Goal: Information Seeking & Learning: Check status

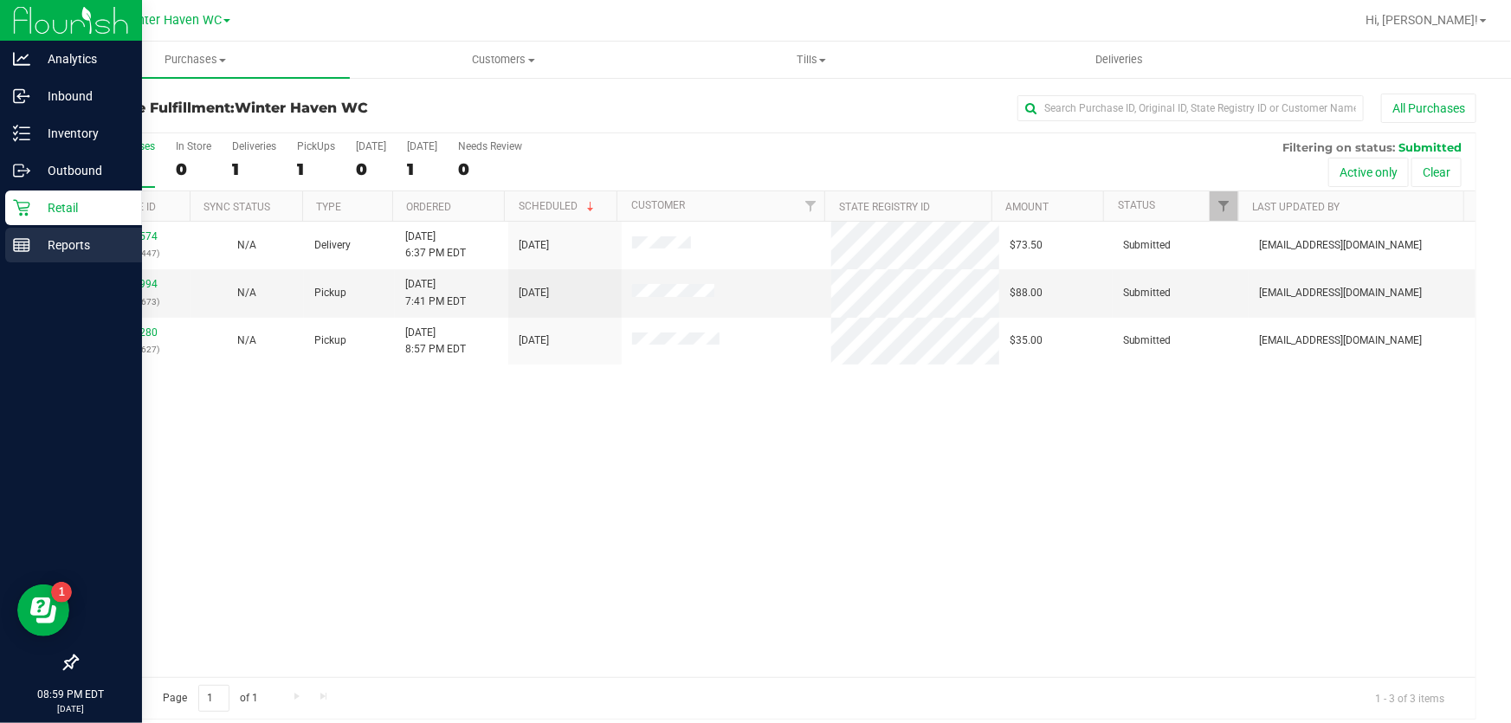
click at [31, 241] on p "Reports" at bounding box center [82, 245] width 104 height 21
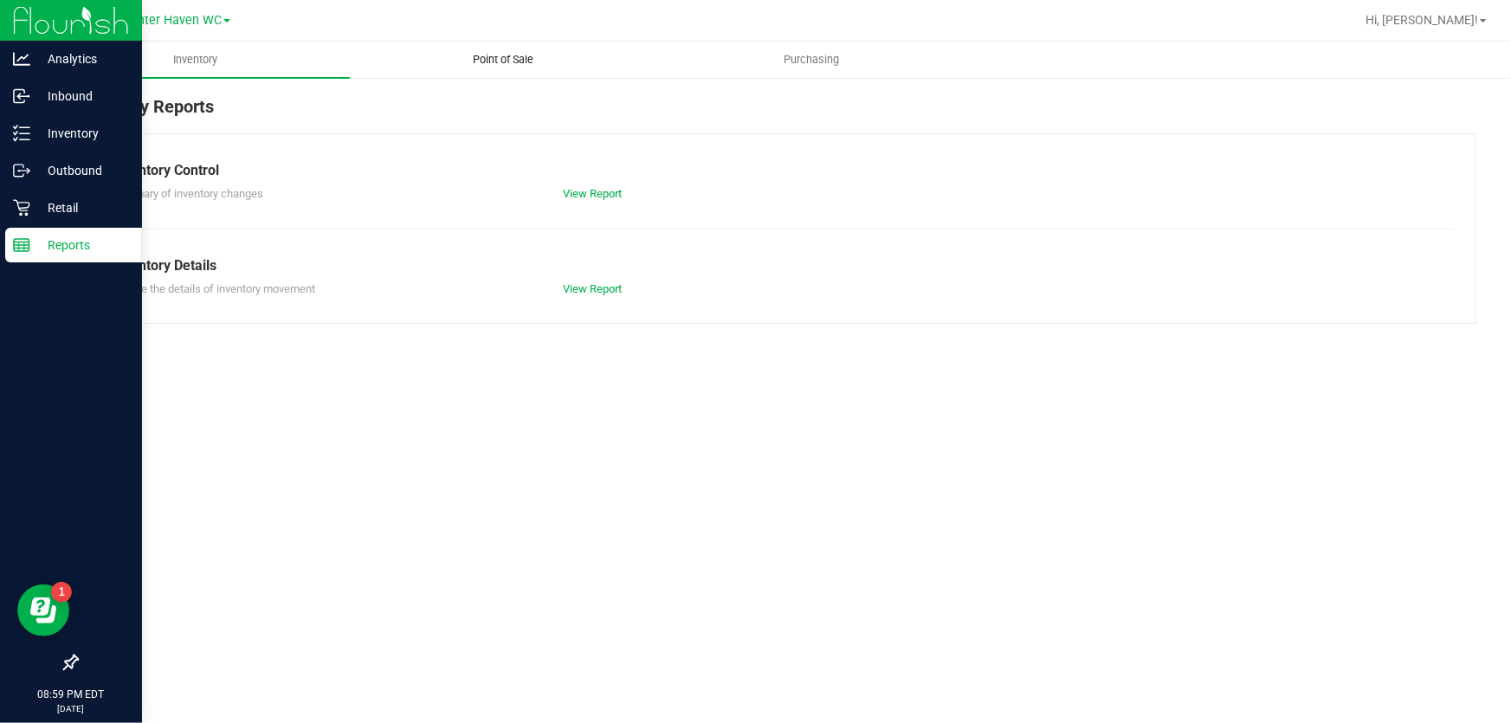
click at [504, 68] on uib-tab-heading "Point of Sale" at bounding box center [504, 59] width 307 height 35
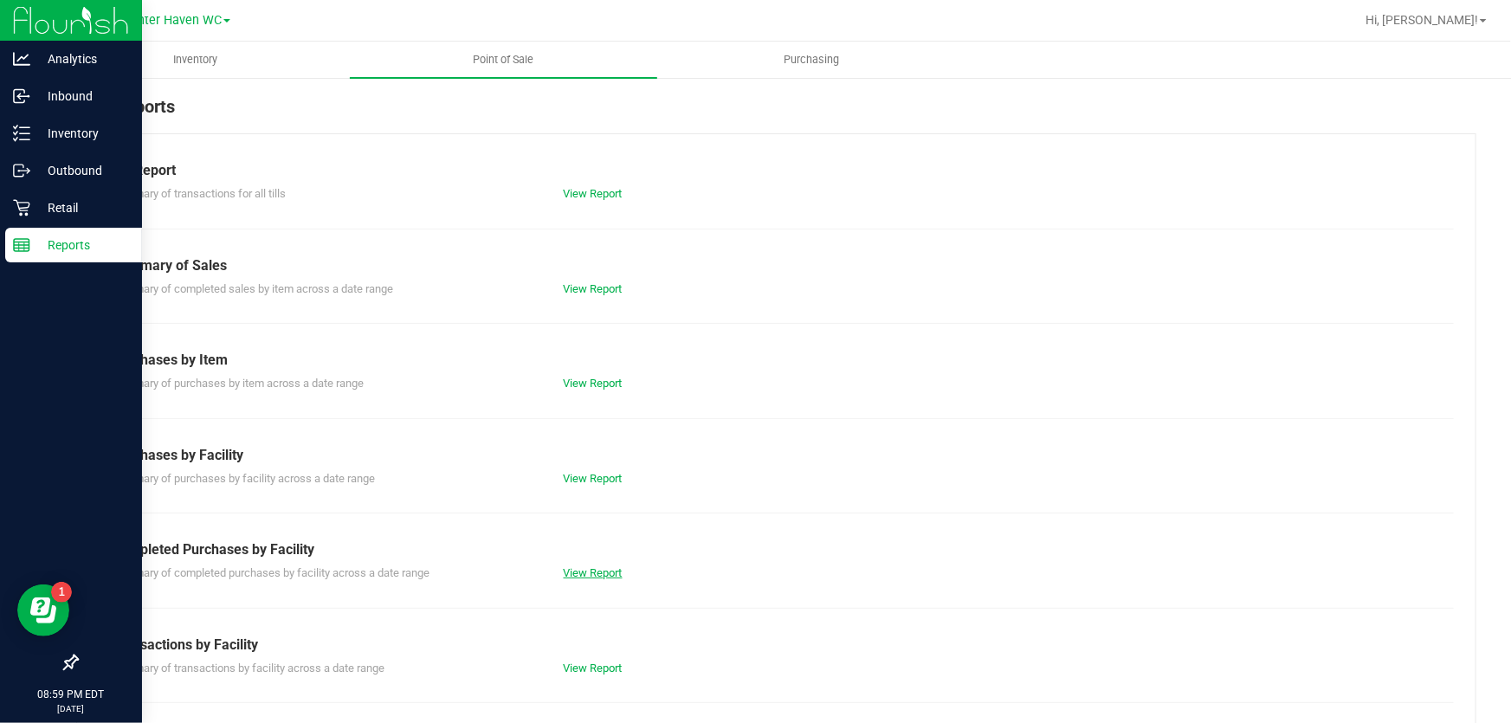
click at [593, 578] on link "View Report" at bounding box center [593, 572] width 59 height 13
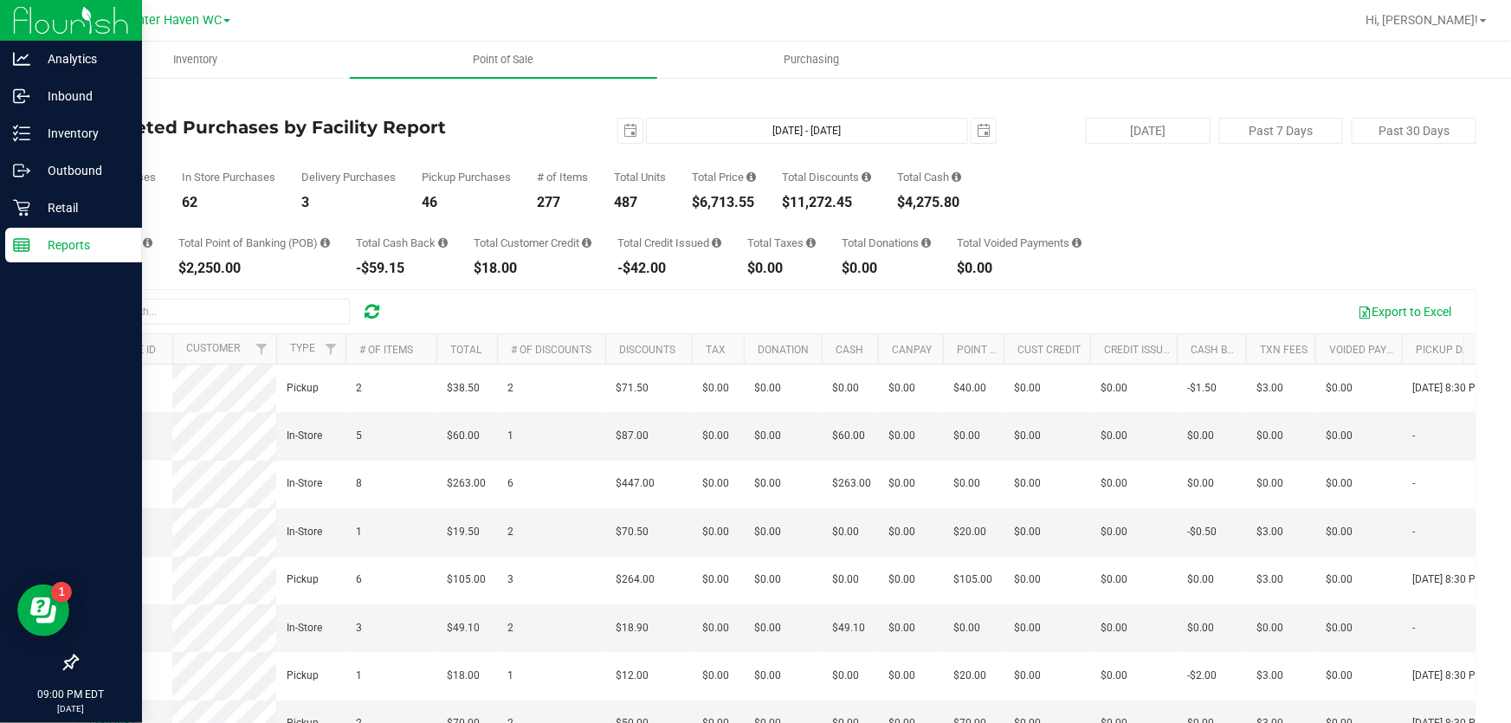
drag, startPoint x: 694, startPoint y: 206, endPoint x: 766, endPoint y: 206, distance: 72.7
click at [766, 206] on div "Total Purchases 111 In Store Purchases 62 Delivery Purchases 3 Pickup Purchases…" at bounding box center [776, 177] width 1400 height 66
copy div "$6,713.55"
drag, startPoint x: 789, startPoint y: 205, endPoint x: 861, endPoint y: 207, distance: 71.9
click at [861, 207] on div "$11,272.45" at bounding box center [826, 203] width 89 height 14
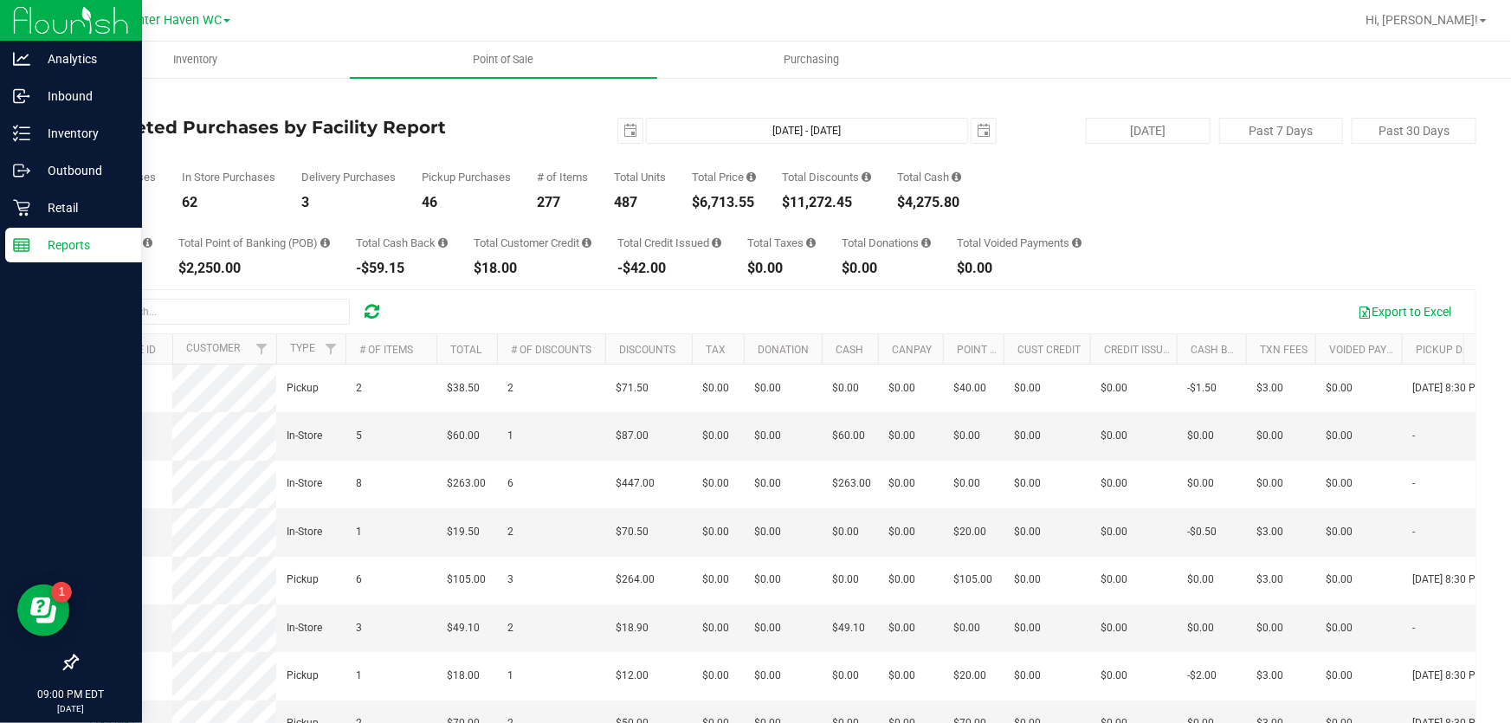
copy div "$11,272.45"
click at [624, 131] on span "select" at bounding box center [630, 131] width 14 height 14
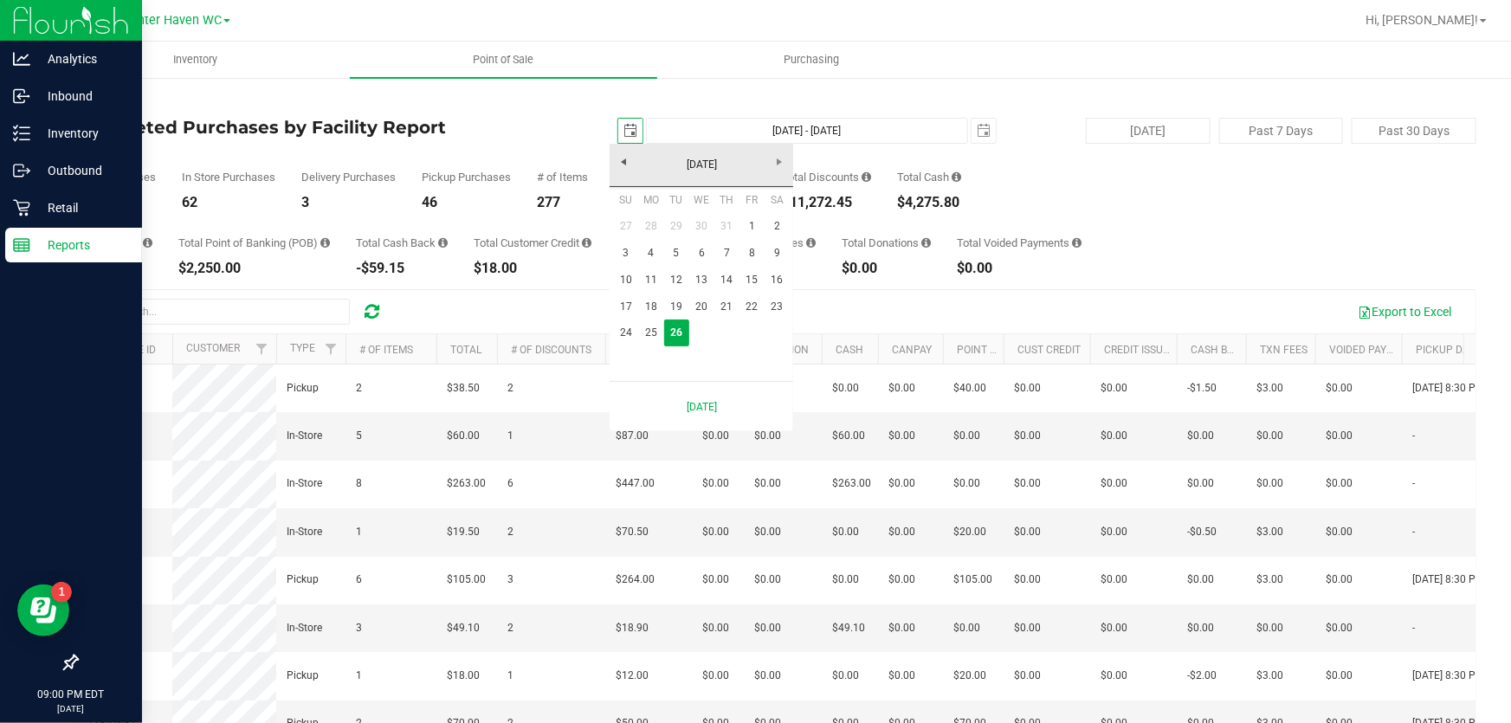
scroll to position [0, 43]
click at [634, 333] on link "24" at bounding box center [625, 333] width 25 height 27
type input "[DATE]"
type input "[DATE] - [DATE]"
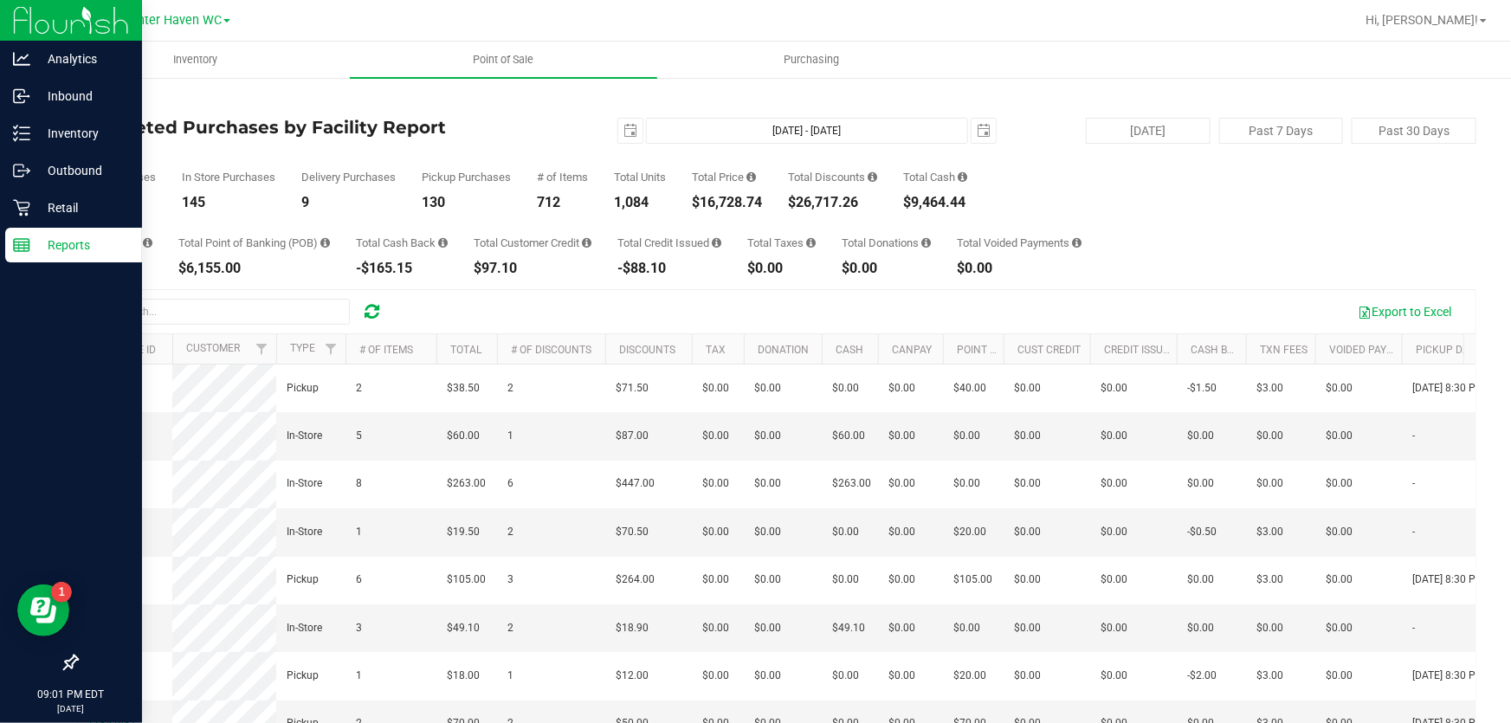
drag, startPoint x: 697, startPoint y: 203, endPoint x: 768, endPoint y: 206, distance: 71.1
click at [768, 206] on div "Total Purchases 284 In Store Purchases 145 Delivery Purchases 9 Pickup Purchase…" at bounding box center [776, 177] width 1400 height 66
copy div "$16,728.74"
click at [623, 136] on span "select" at bounding box center [630, 131] width 14 height 14
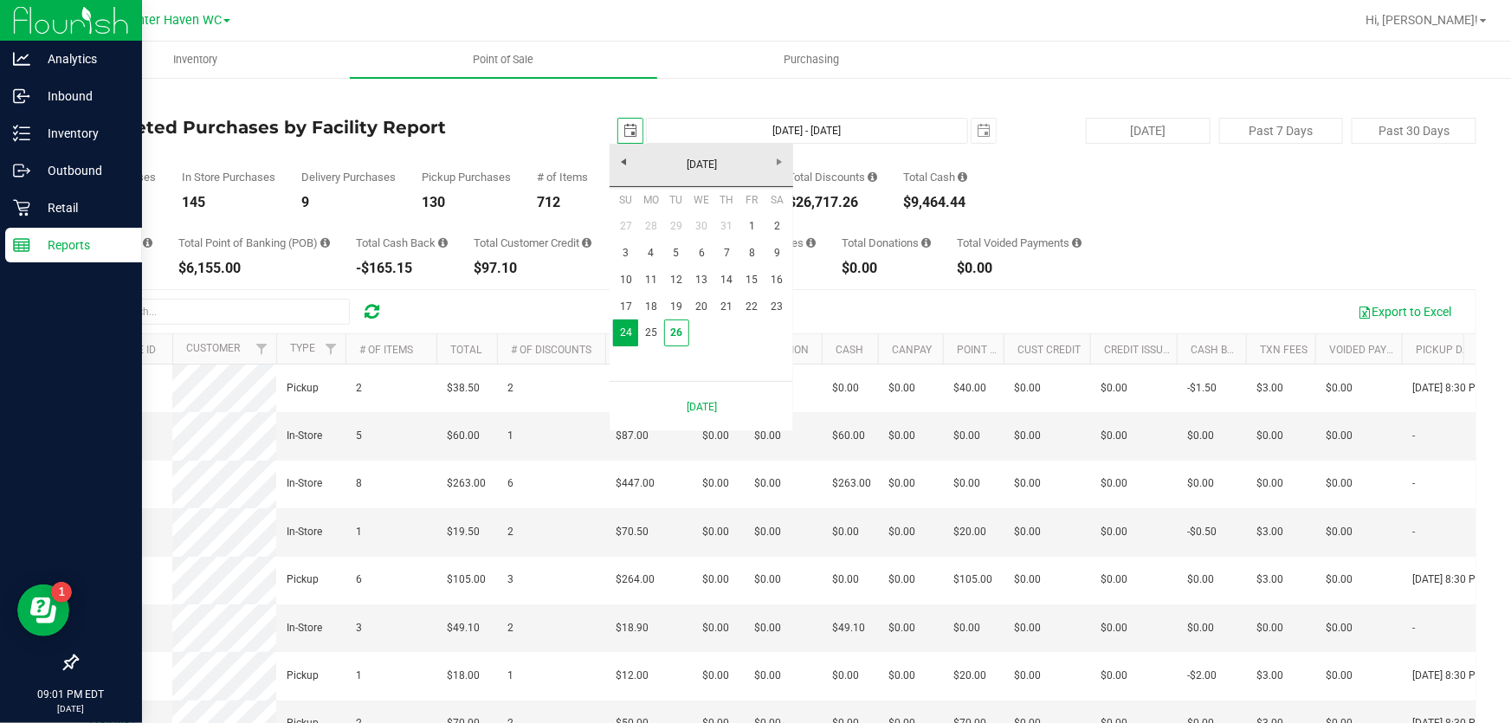
scroll to position [0, 43]
click at [750, 220] on link "1" at bounding box center [751, 226] width 25 height 27
type input "[DATE]"
type input "[DATE] - [DATE]"
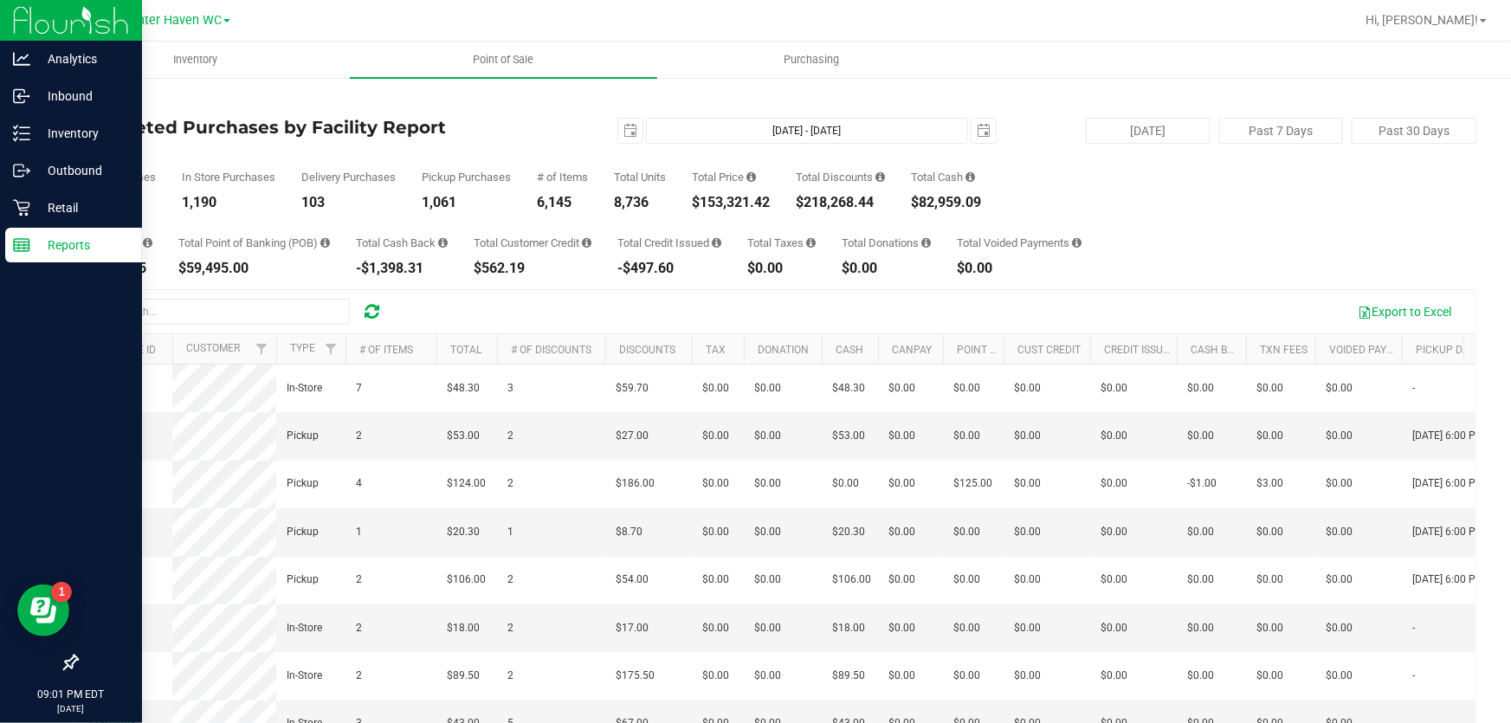
drag, startPoint x: 695, startPoint y: 201, endPoint x: 772, endPoint y: 198, distance: 77.1
click at [770, 198] on div "$153,321.42" at bounding box center [731, 203] width 78 height 14
copy div "$153,321.42"
